Goal: Task Accomplishment & Management: Manage account settings

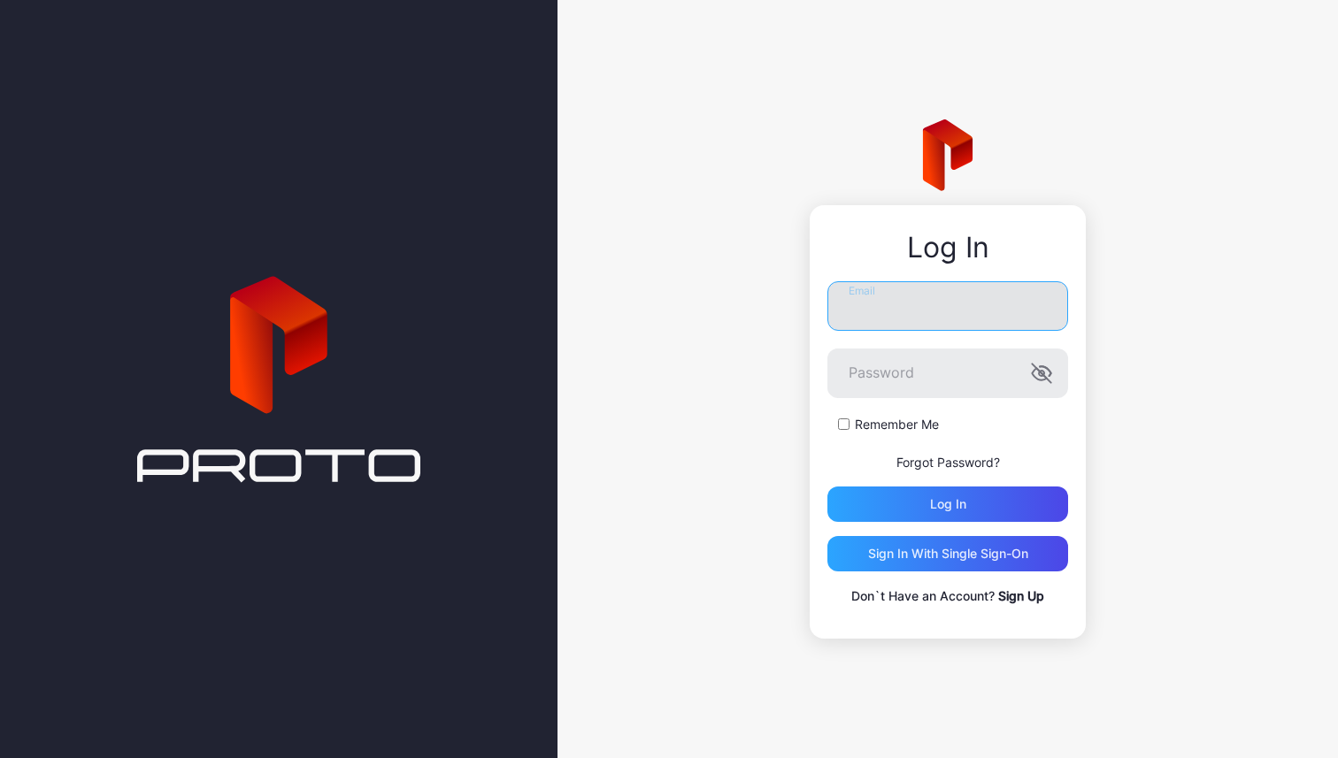
click at [899, 303] on input "Email" at bounding box center [947, 306] width 241 height 50
type input "**********"
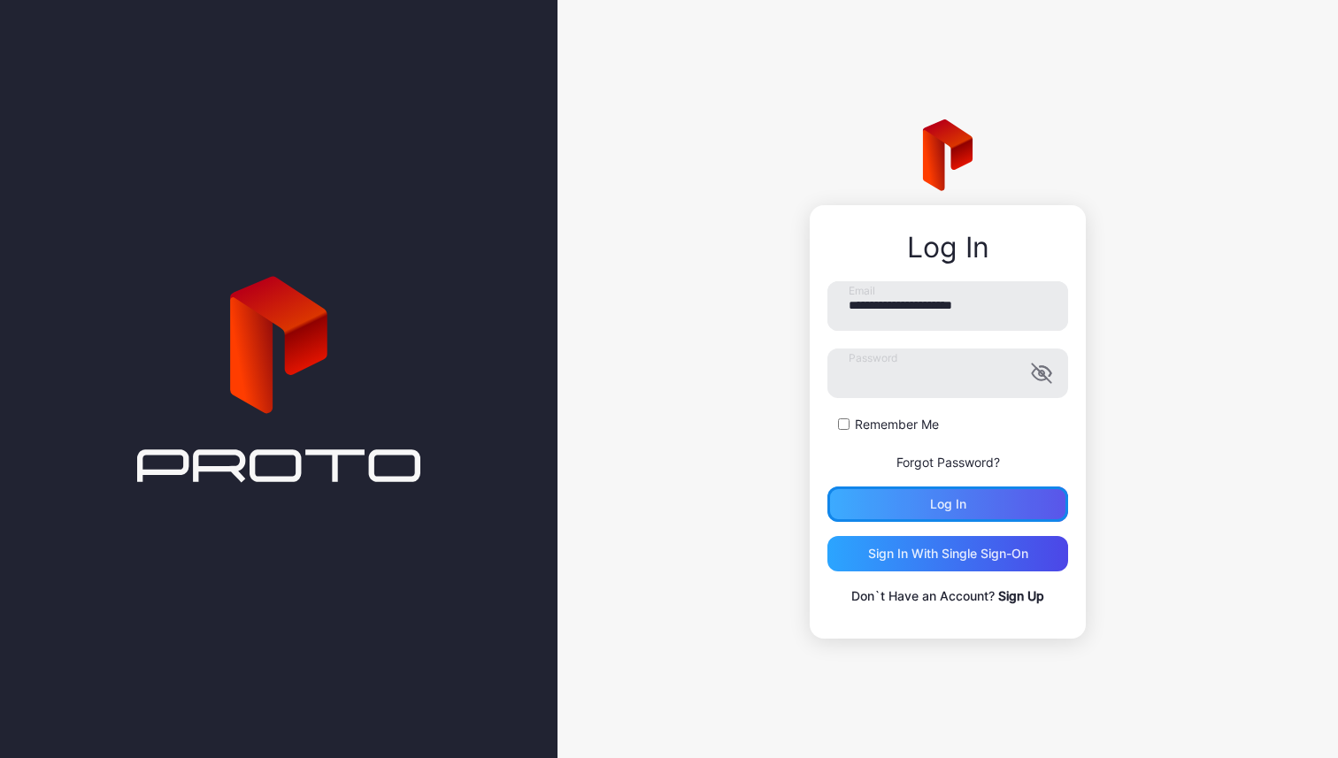
click at [974, 494] on div "Log in" at bounding box center [947, 504] width 241 height 35
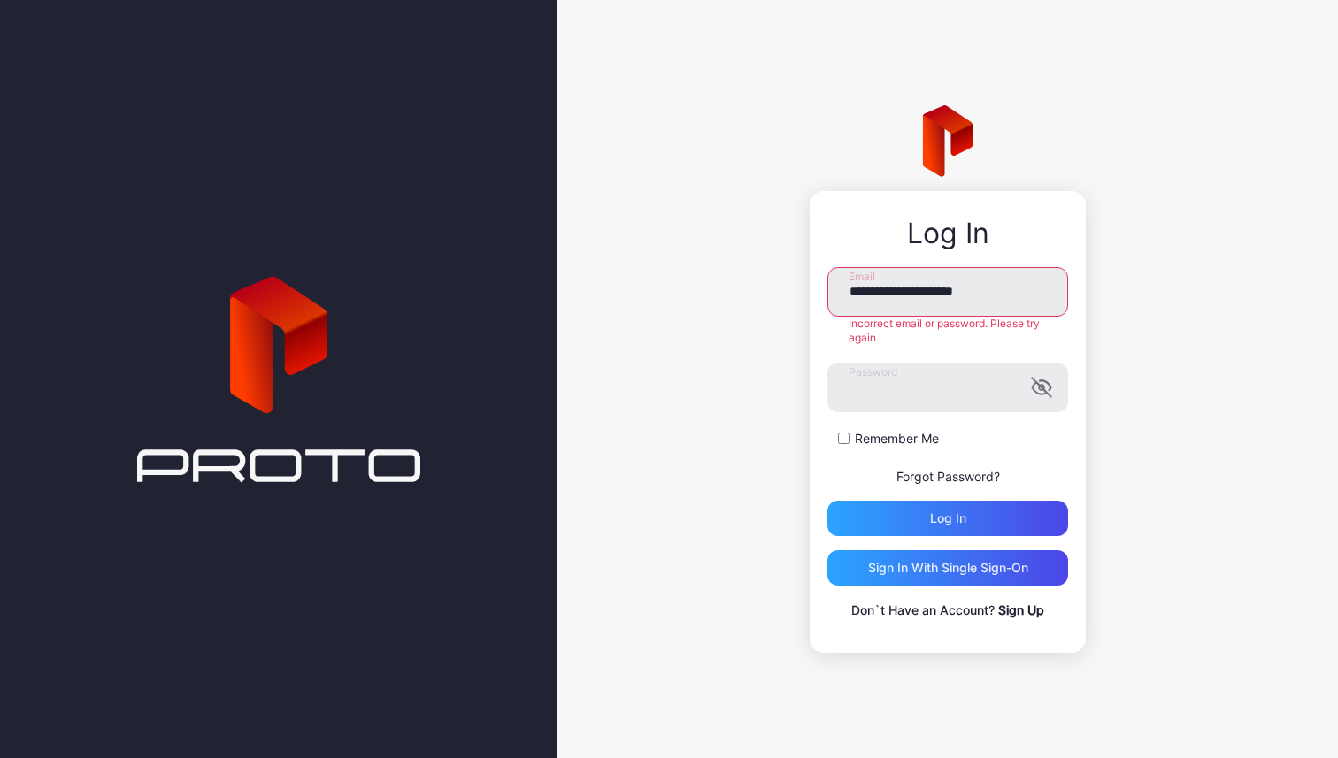
click at [972, 474] on link "Forgot Password?" at bounding box center [948, 476] width 104 height 15
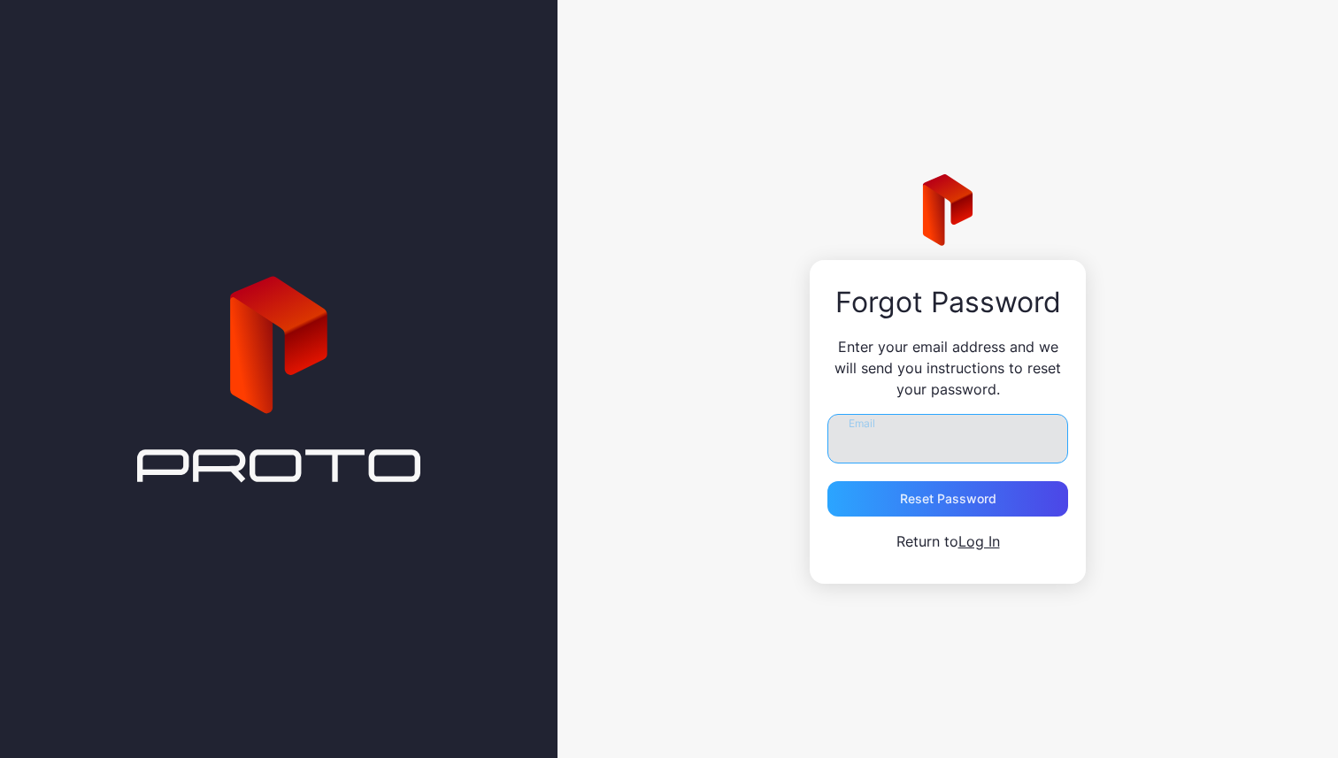
click at [969, 442] on input "Email" at bounding box center [947, 439] width 241 height 50
type input "**********"
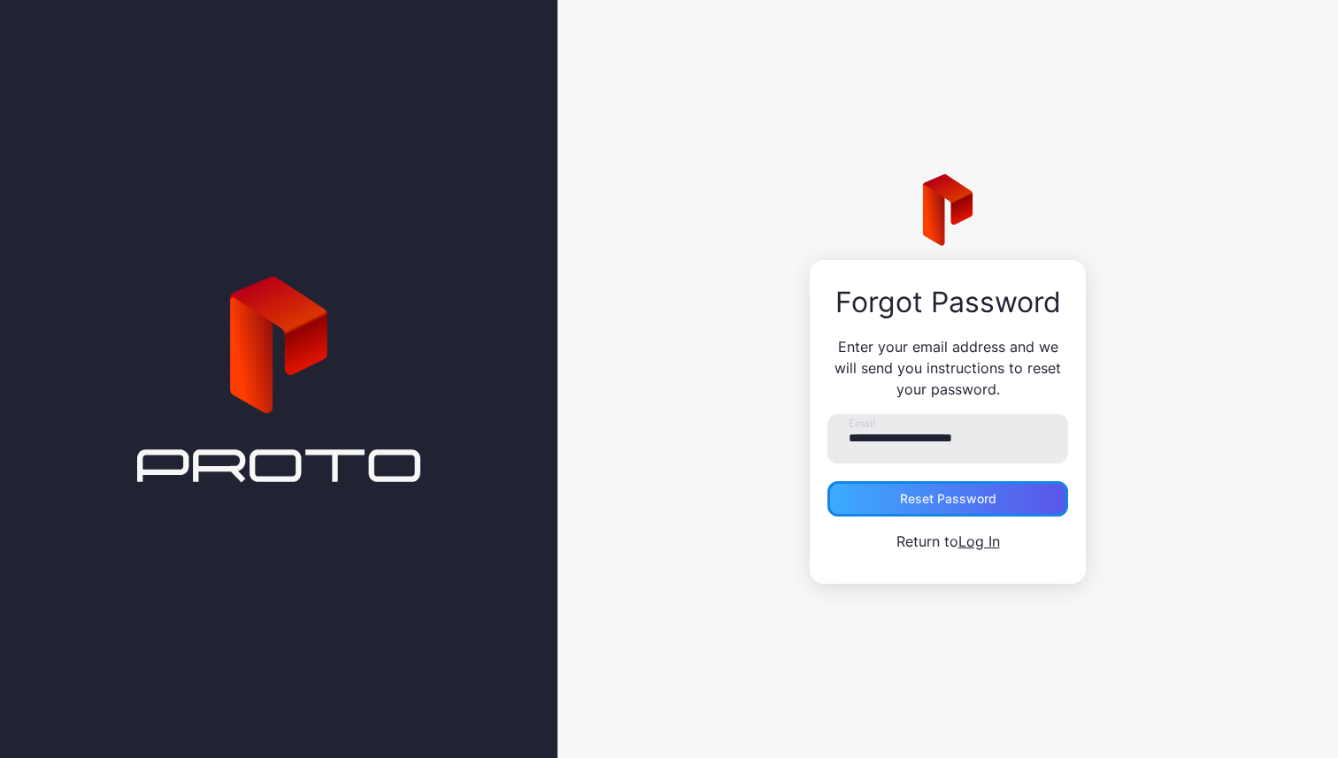
click at [974, 497] on div "Reset Password" at bounding box center [948, 499] width 96 height 14
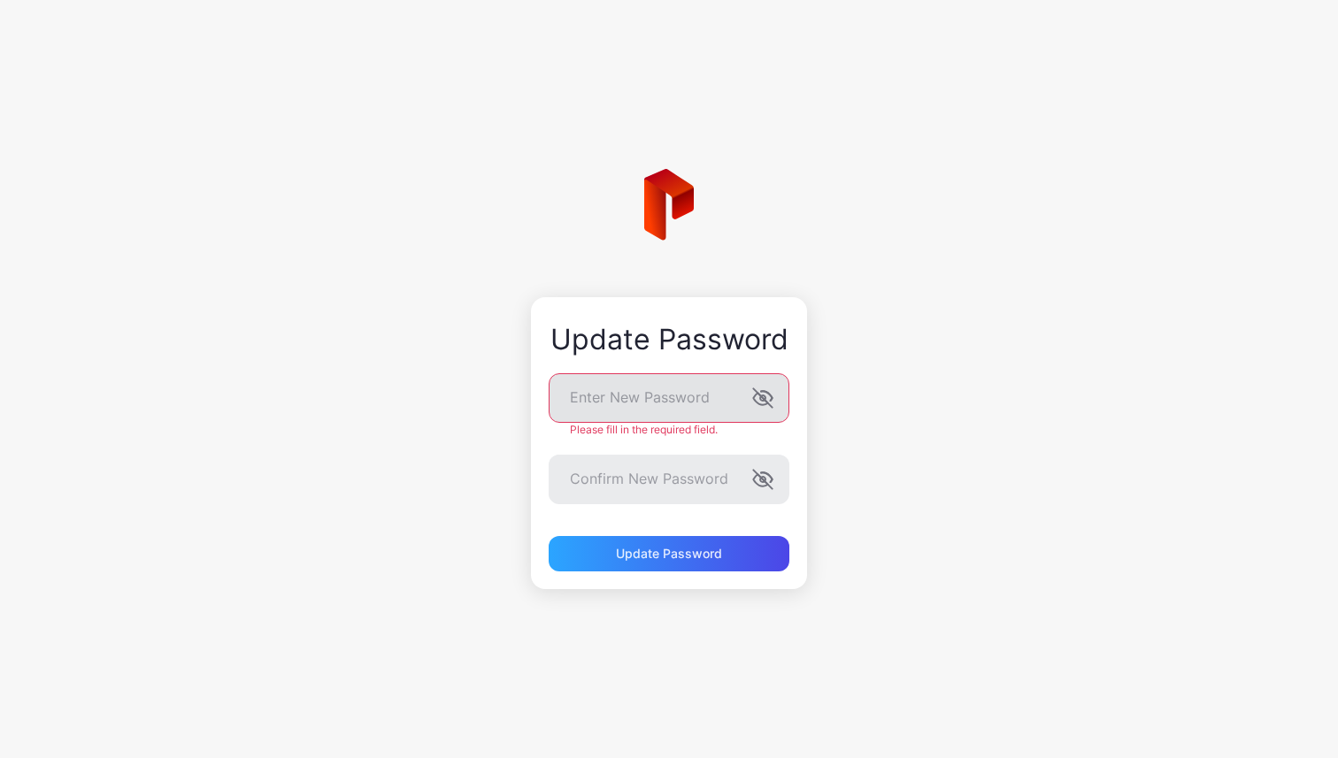
click at [768, 396] on icon "button" at bounding box center [762, 398] width 21 height 21
click at [759, 474] on label "Confirm New Password" at bounding box center [669, 480] width 241 height 50
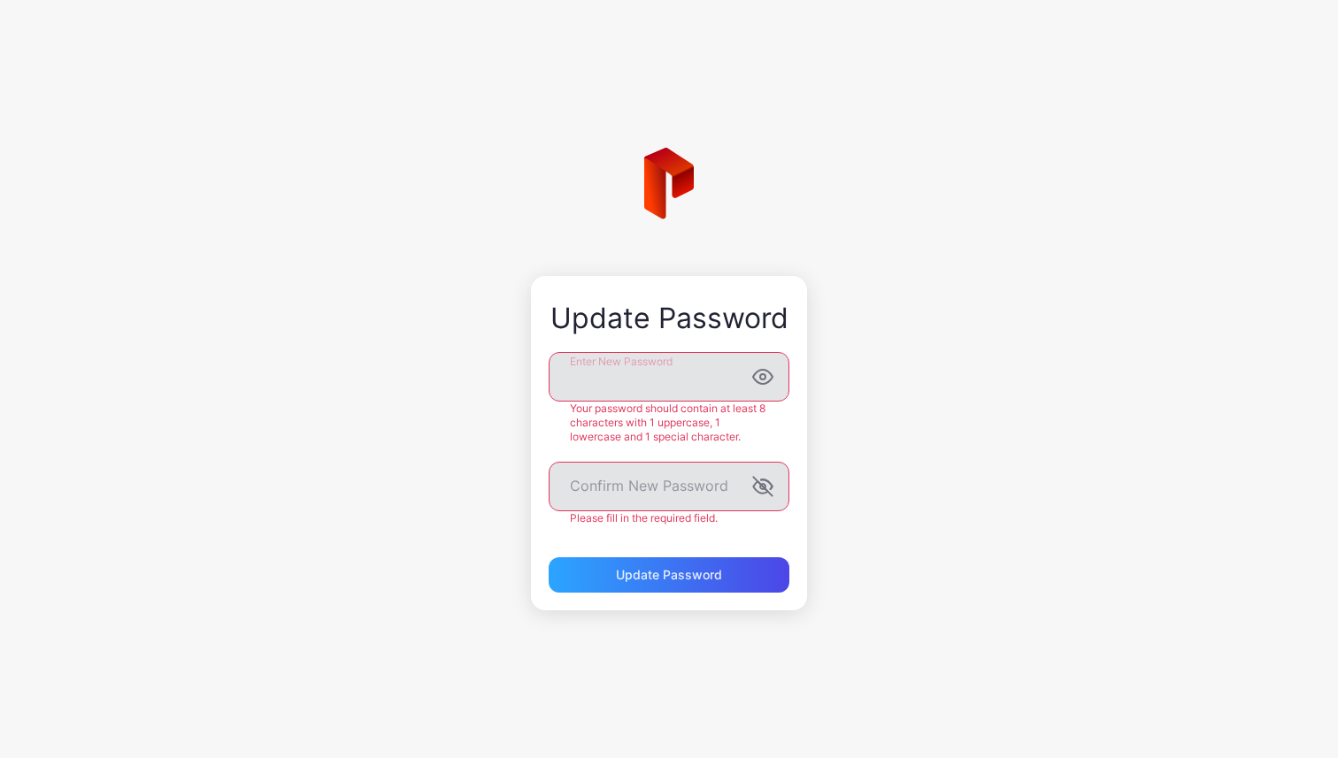
click at [763, 493] on g "button" at bounding box center [762, 486] width 19 height 19
click at [694, 580] on div "Update Password" at bounding box center [669, 574] width 241 height 35
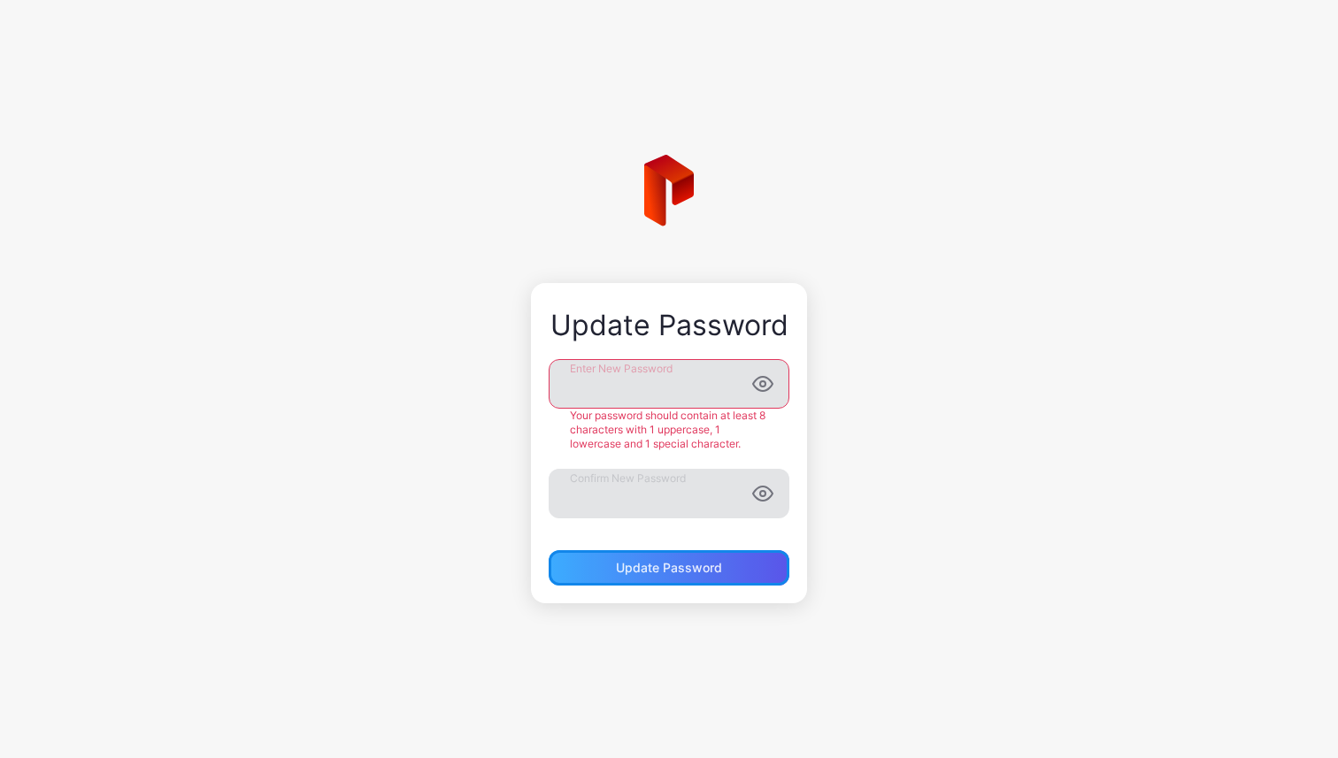
click at [738, 565] on div "Update Password" at bounding box center [669, 567] width 241 height 35
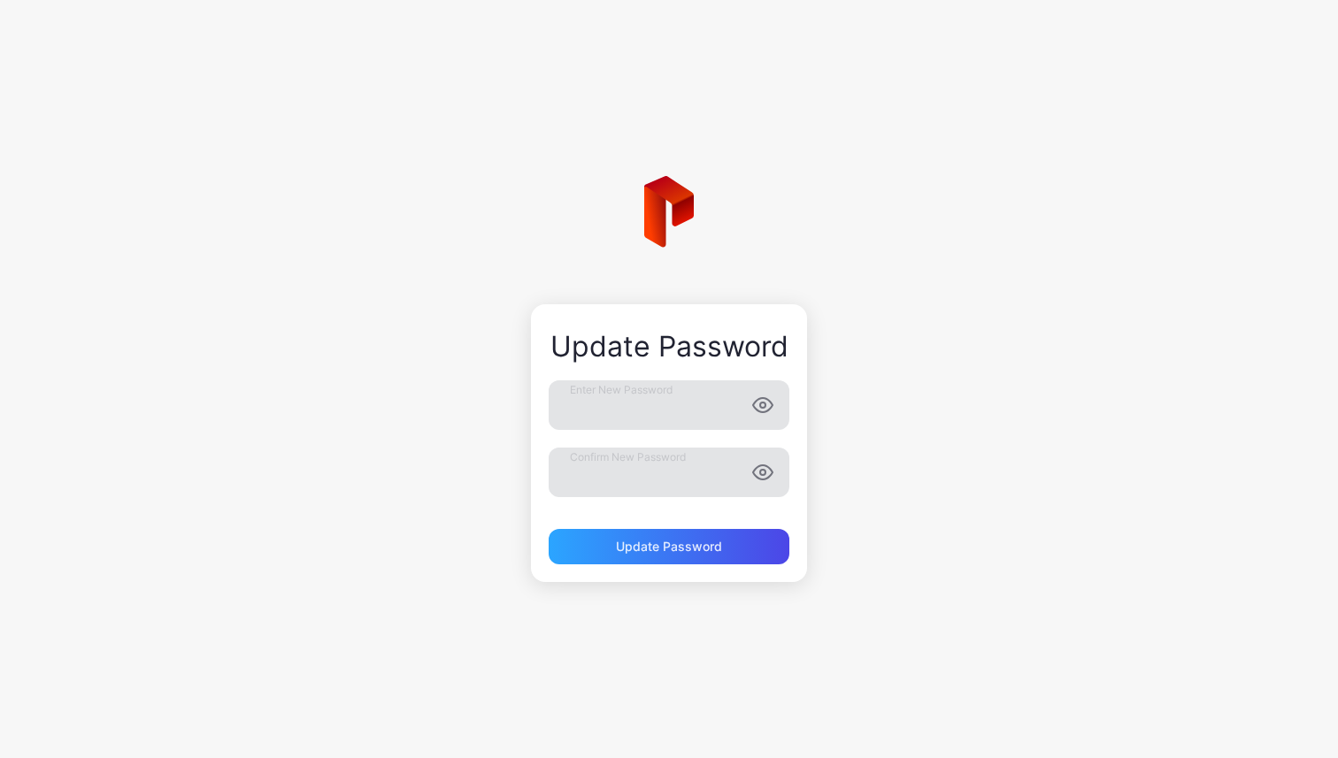
click at [810, 486] on div "Update Password Enter New Password Confirm New Password Update Password" at bounding box center [669, 379] width 1338 height 758
click at [709, 545] on div "Update Password" at bounding box center [669, 547] width 106 height 14
click at [711, 549] on div "Update Password" at bounding box center [669, 547] width 106 height 14
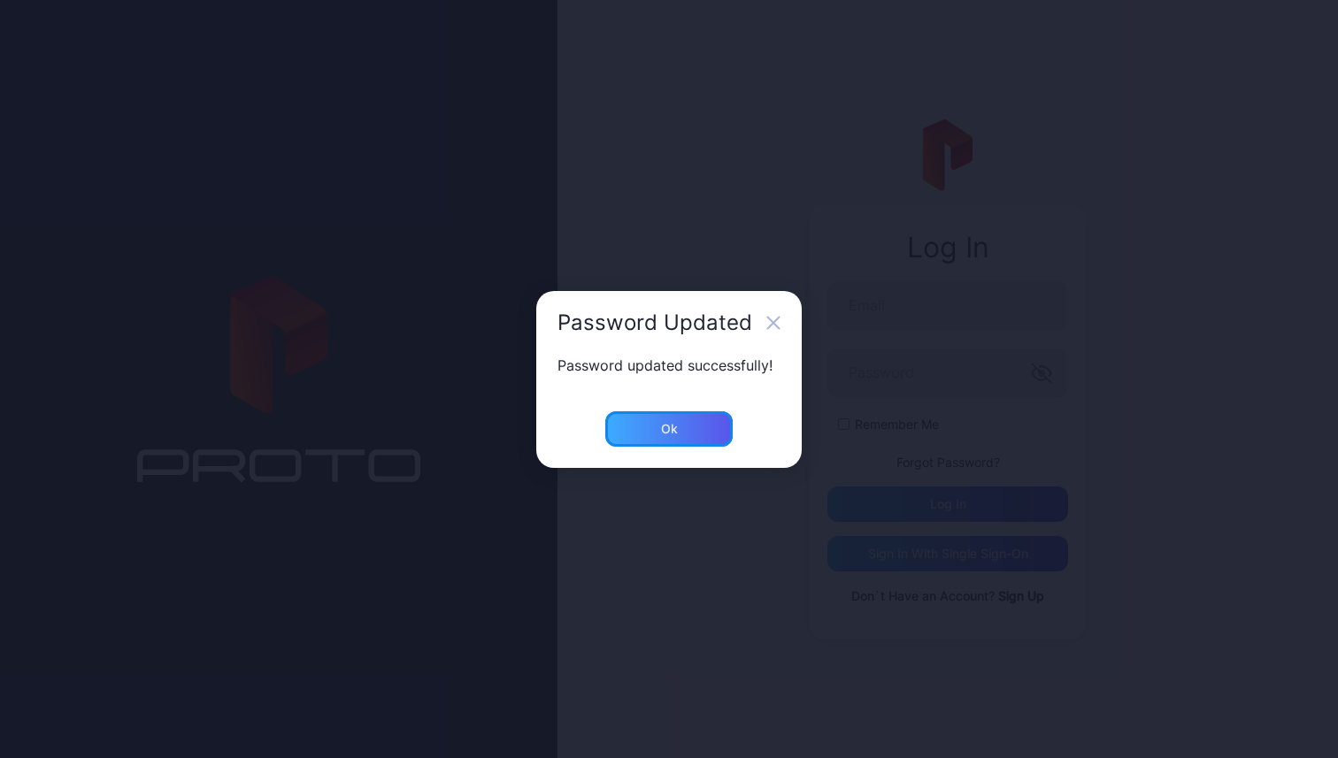
click at [688, 423] on div "Ok" at bounding box center [668, 428] width 127 height 35
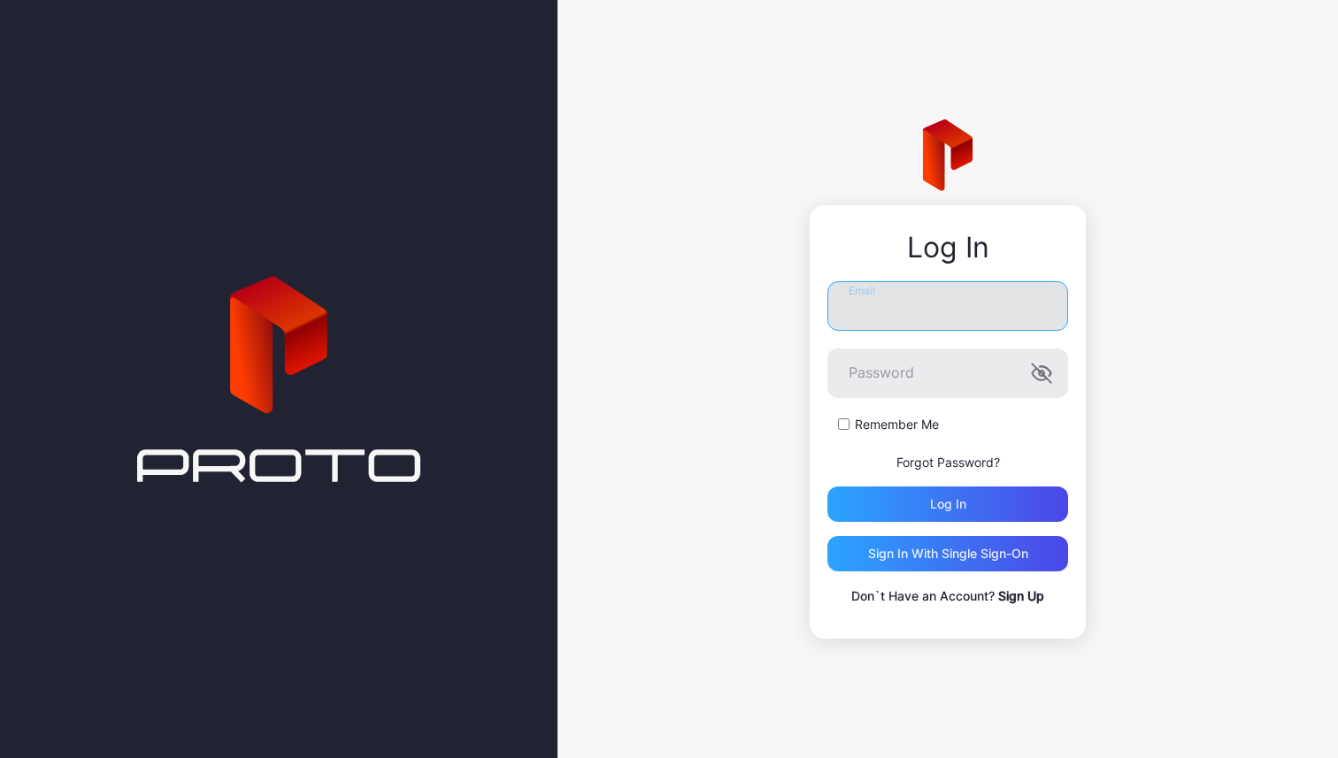
click at [929, 323] on input "Email" at bounding box center [947, 306] width 241 height 50
type input "**********"
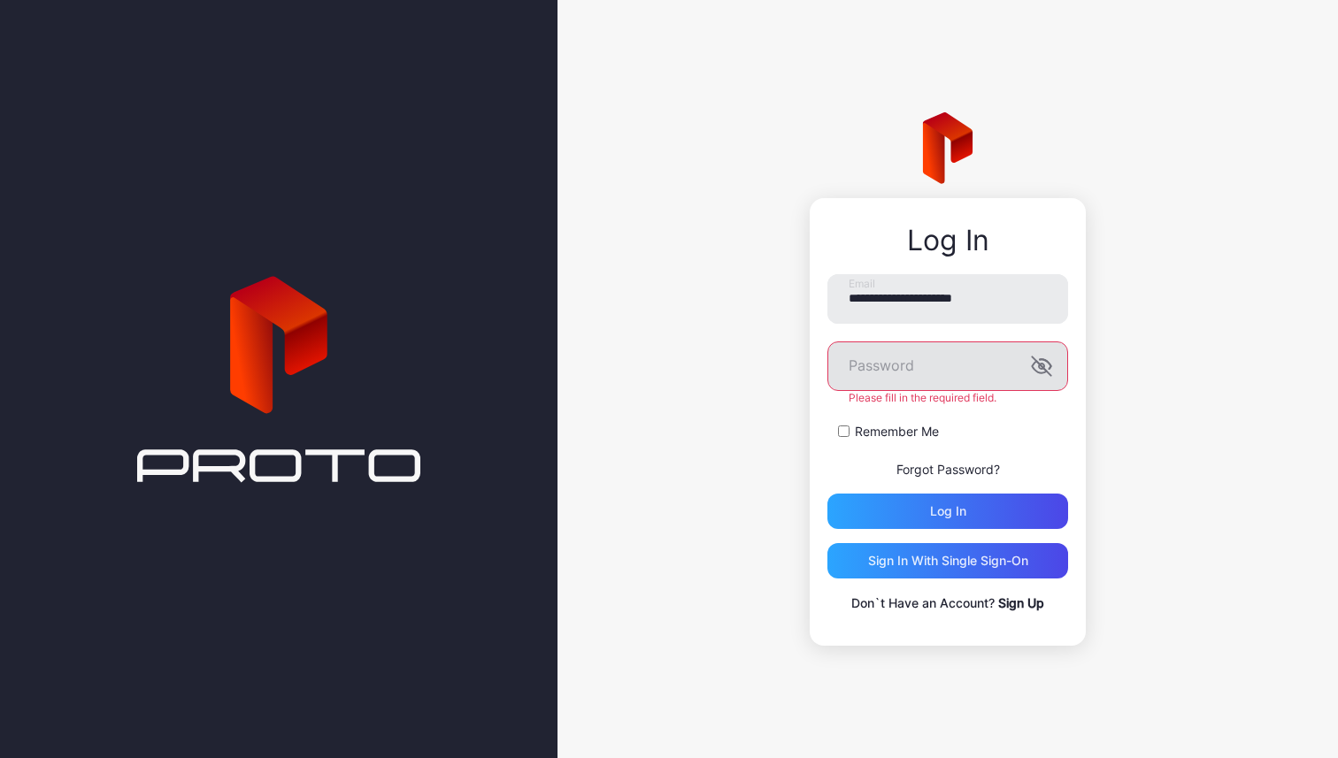
click at [1034, 366] on icon "button" at bounding box center [1041, 366] width 21 height 21
click at [1034, 509] on div "Log in" at bounding box center [947, 511] width 241 height 35
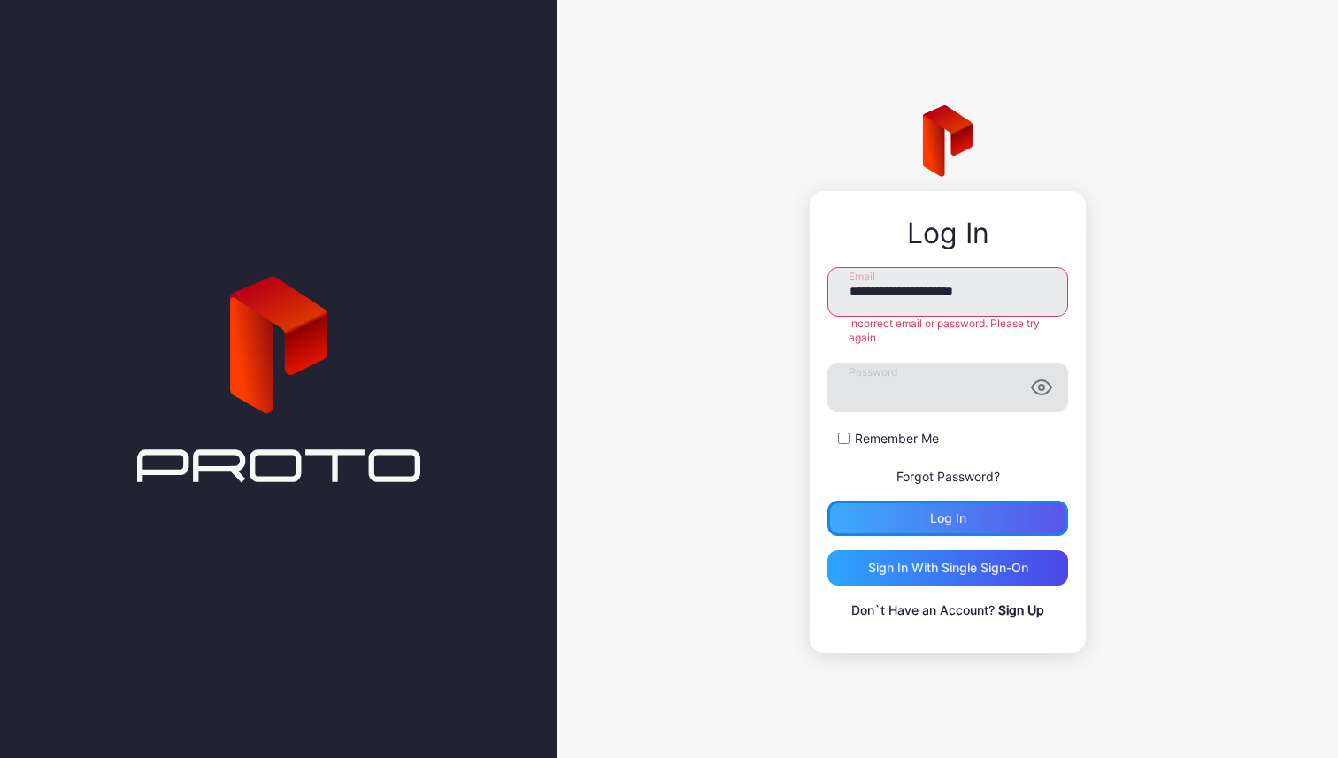
click at [1034, 509] on div "Log in" at bounding box center [947, 518] width 241 height 35
click at [964, 515] on div "Log in" at bounding box center [948, 518] width 36 height 14
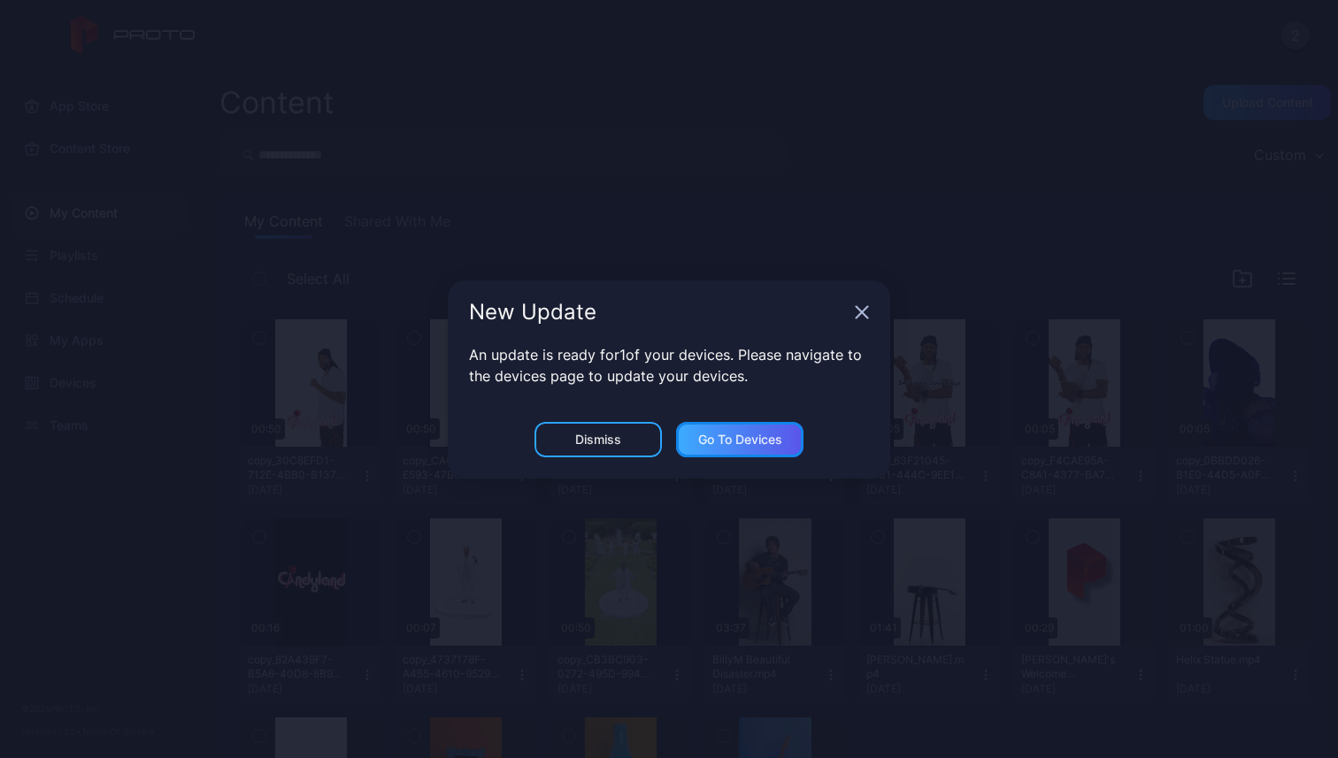
click at [752, 433] on div "Go to devices" at bounding box center [740, 440] width 84 height 14
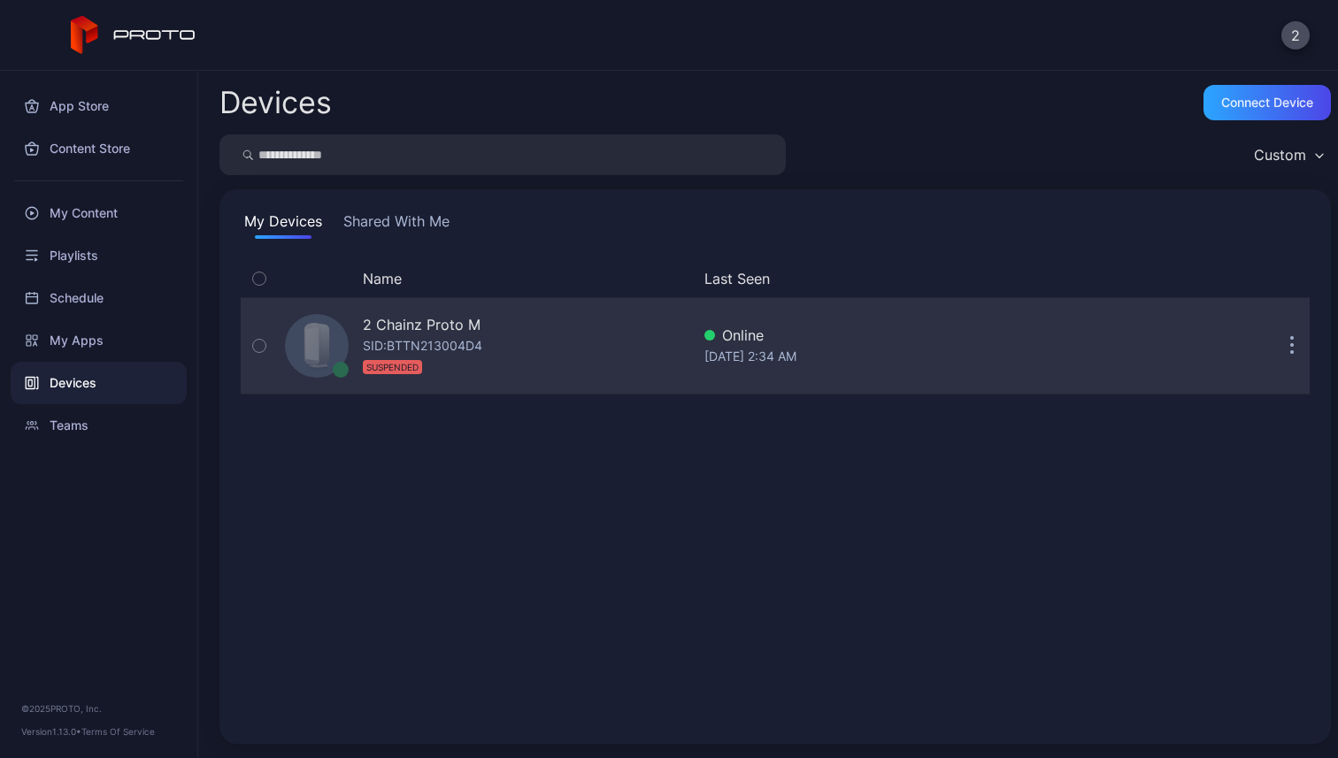
click at [269, 343] on button "button" at bounding box center [259, 346] width 37 height 96
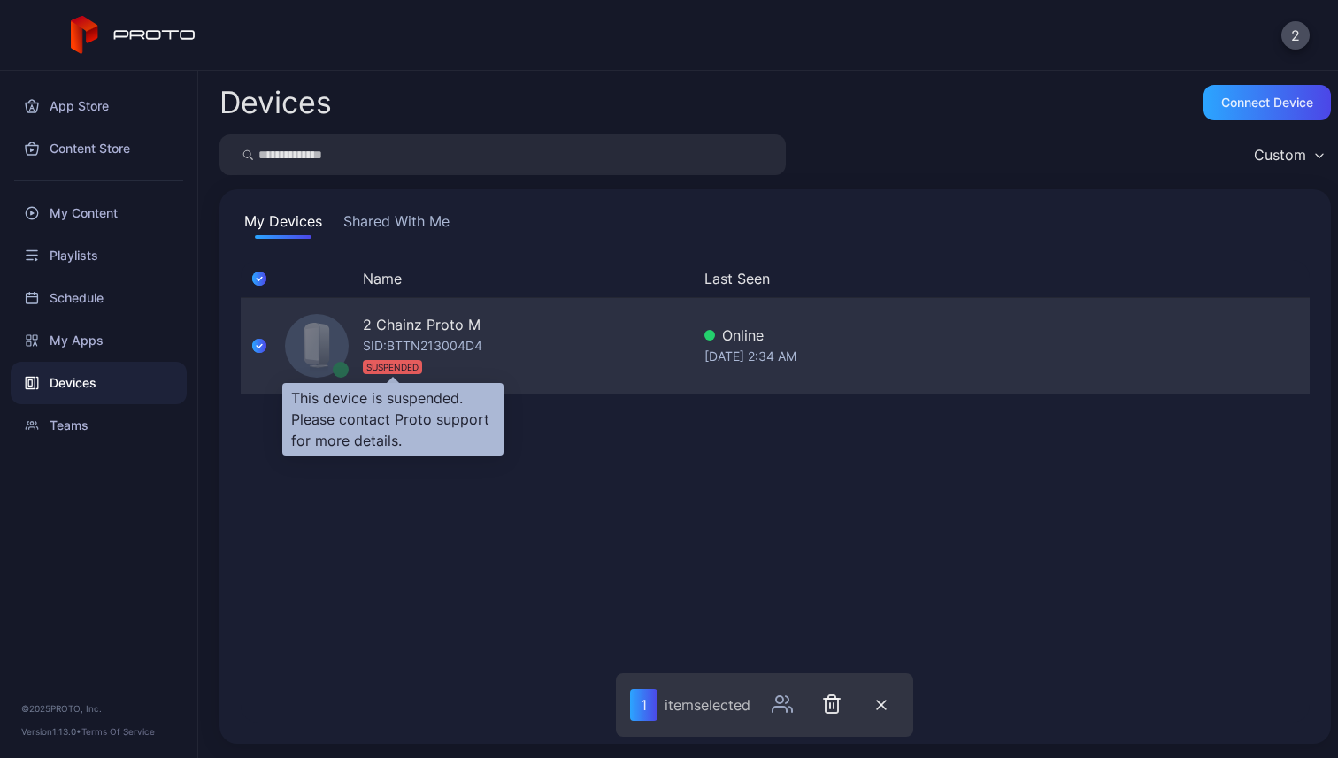
click at [419, 373] on div "SUSPENDED" at bounding box center [392, 367] width 59 height 14
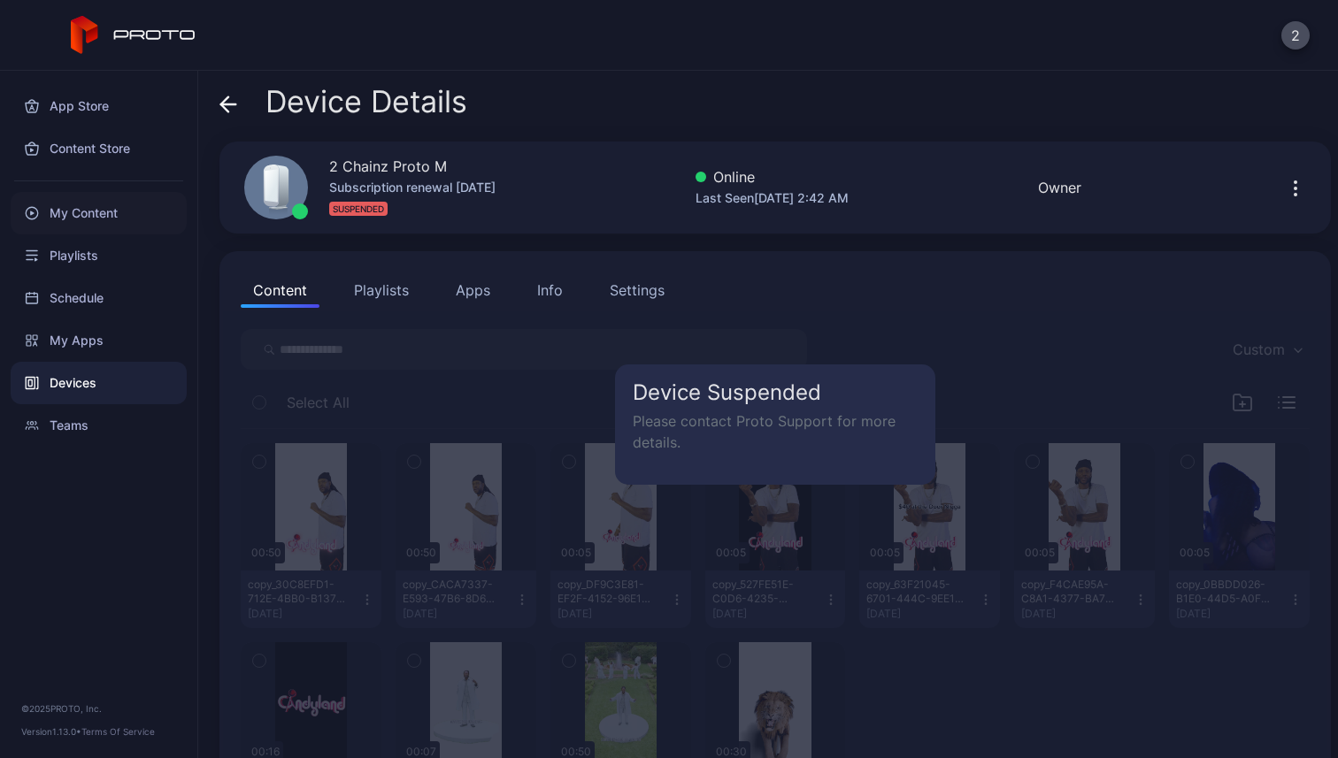
click at [101, 208] on div "My Content" at bounding box center [99, 213] width 176 height 42
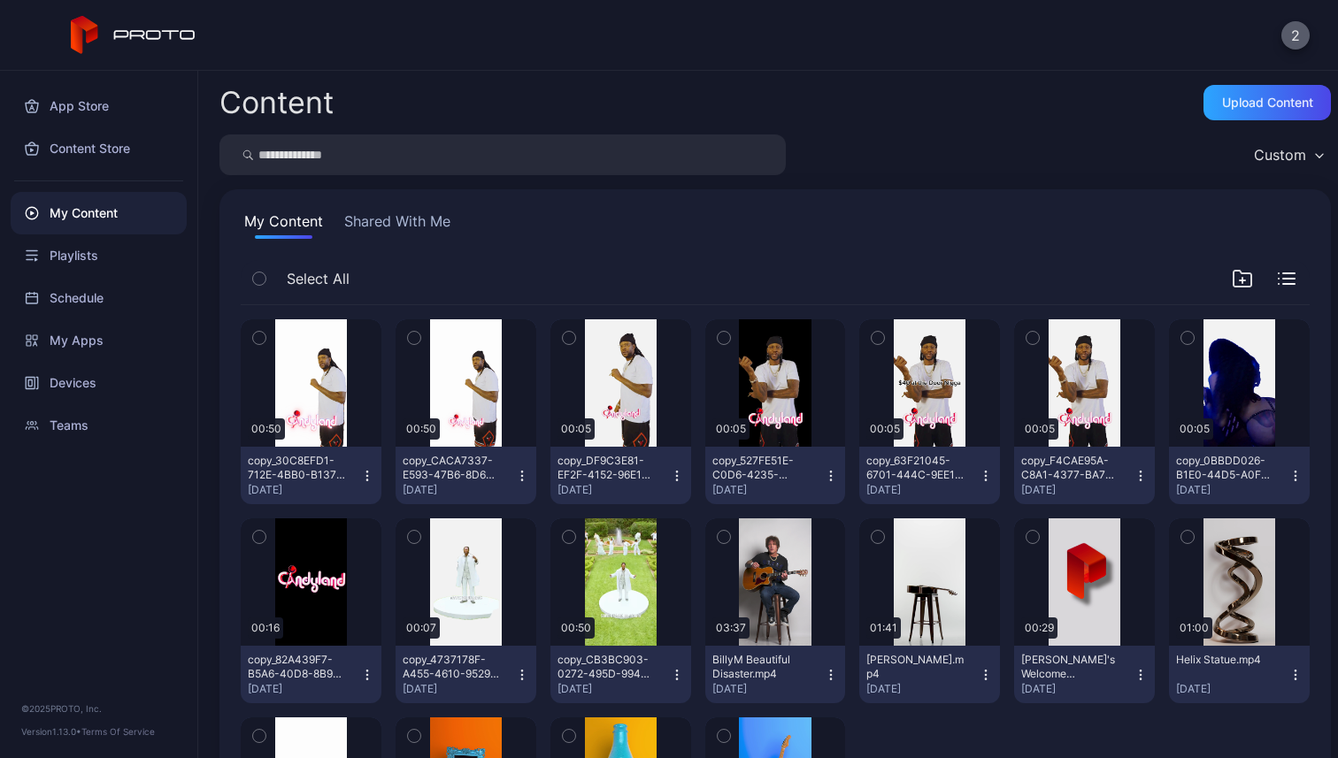
click at [1284, 35] on button "2" at bounding box center [1295, 35] width 28 height 28
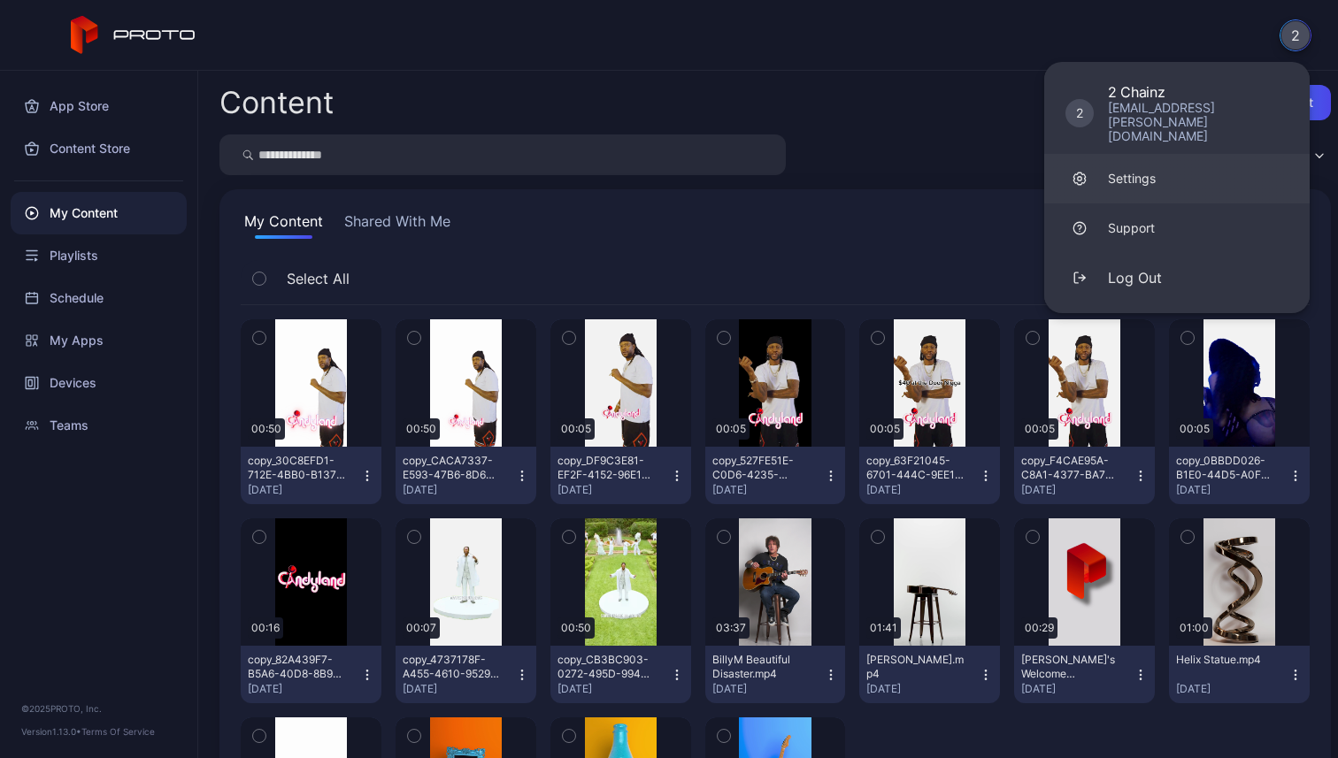
click at [1200, 154] on link "Settings" at bounding box center [1176, 179] width 265 height 50
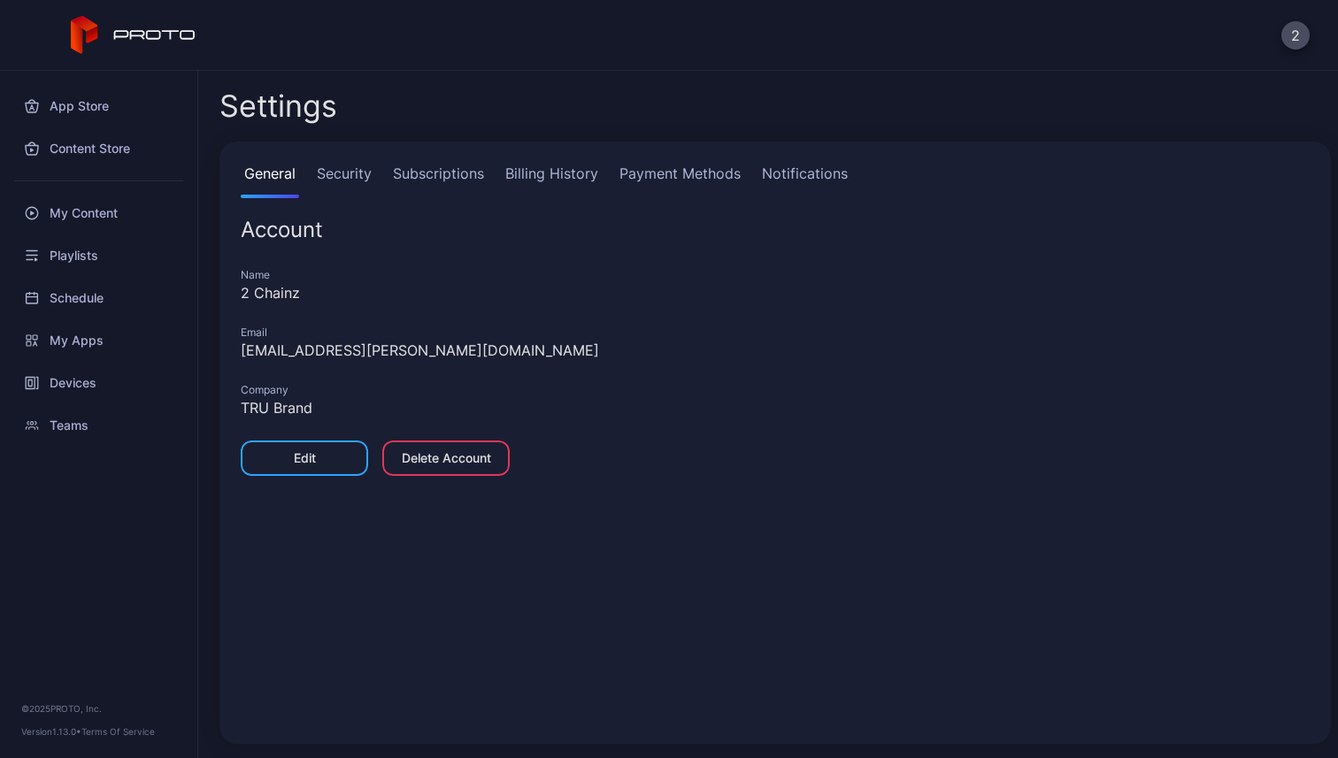
click at [422, 173] on link "Subscriptions" at bounding box center [438, 180] width 98 height 35
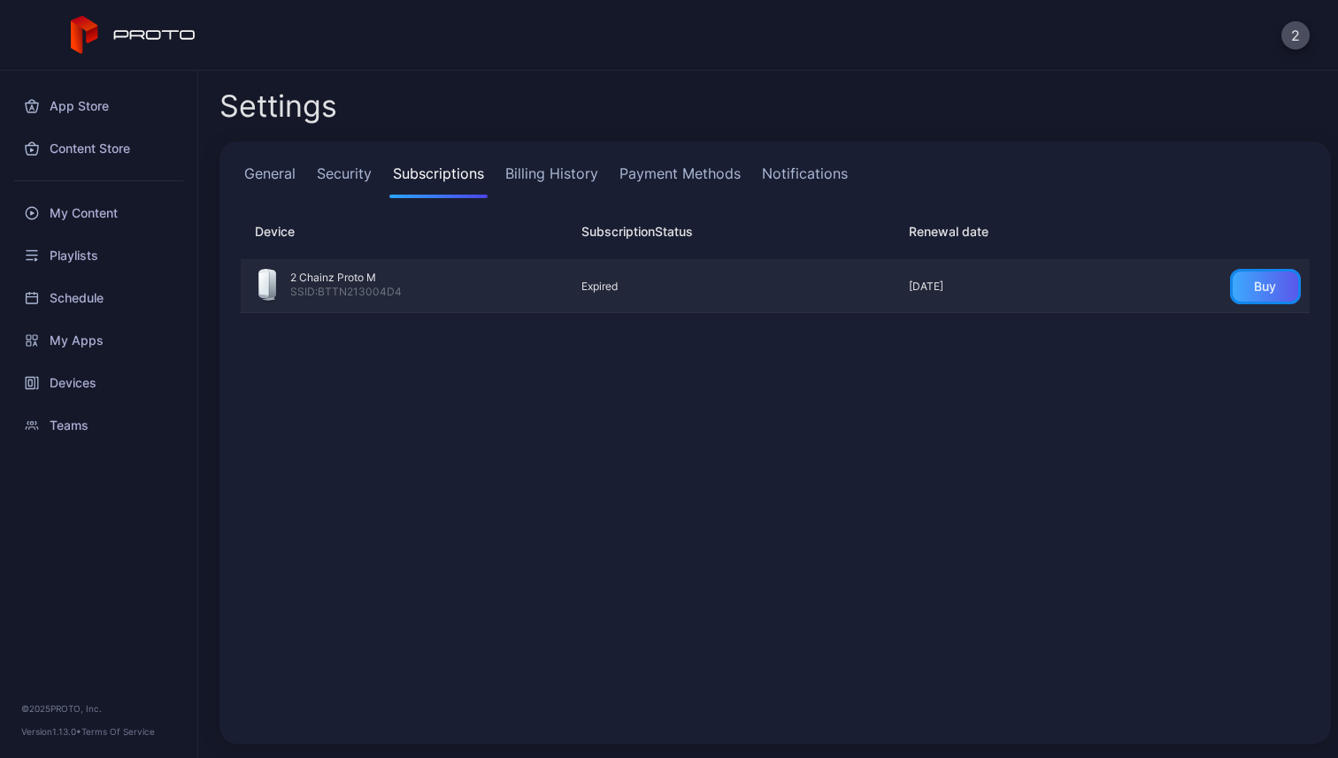
click at [1254, 288] on div "Buy" at bounding box center [1265, 287] width 22 height 14
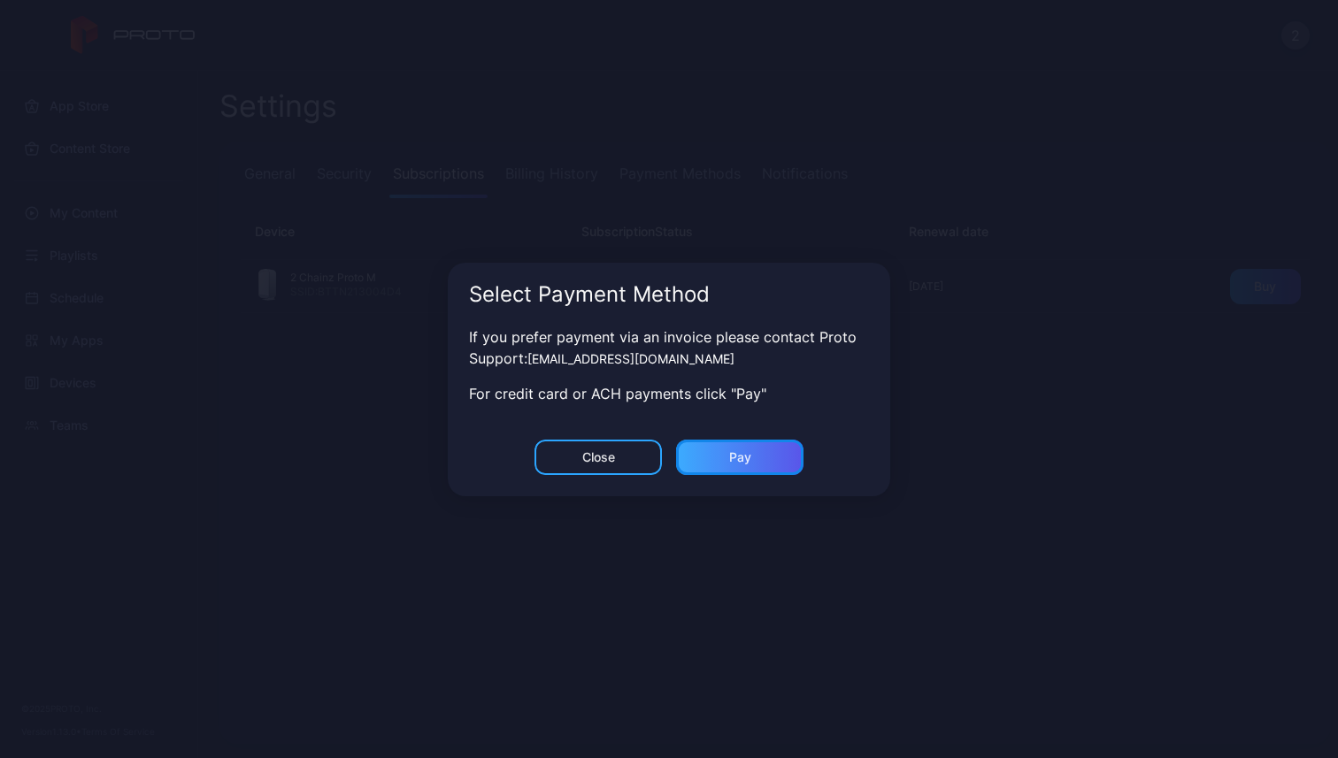
click at [693, 456] on div "Pay" at bounding box center [739, 457] width 127 height 35
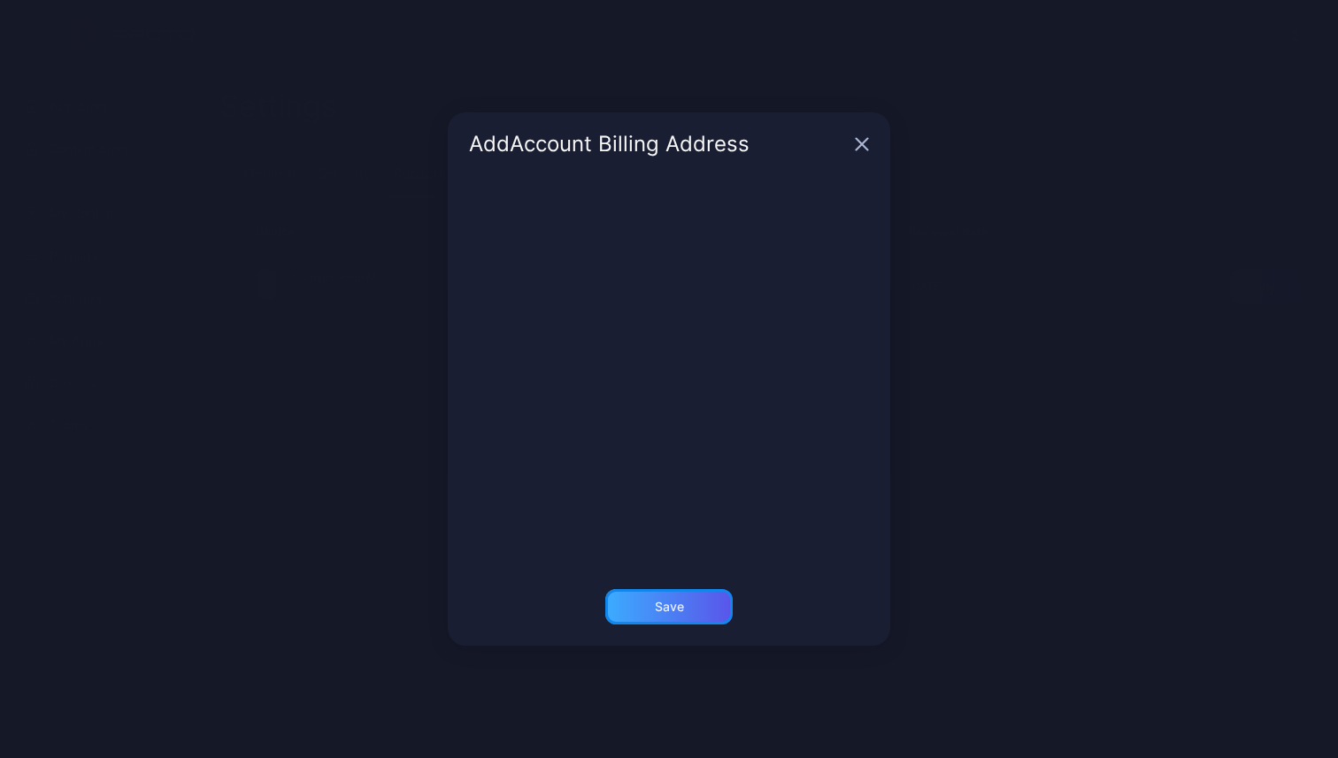
click at [697, 614] on div "Save" at bounding box center [668, 606] width 127 height 35
